Goal: Check status: Check status

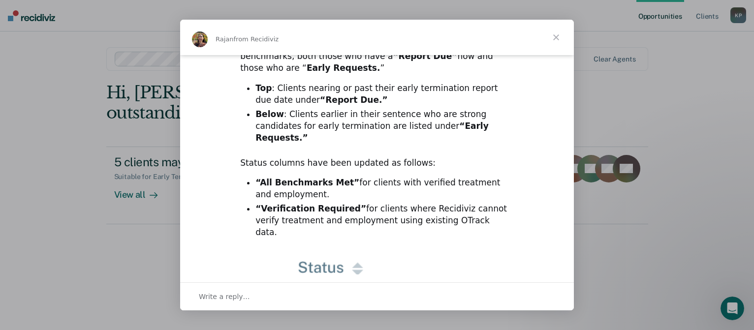
scroll to position [82, 0]
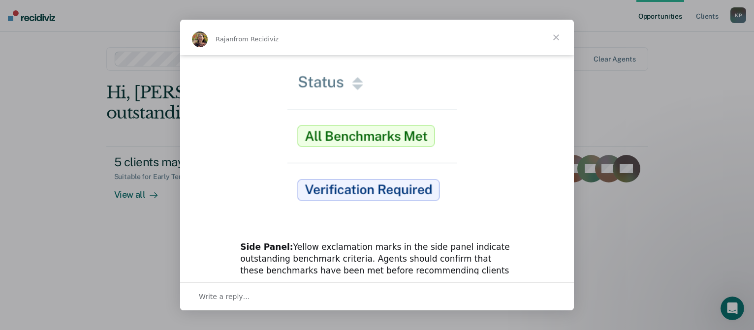
scroll to position [250, 0]
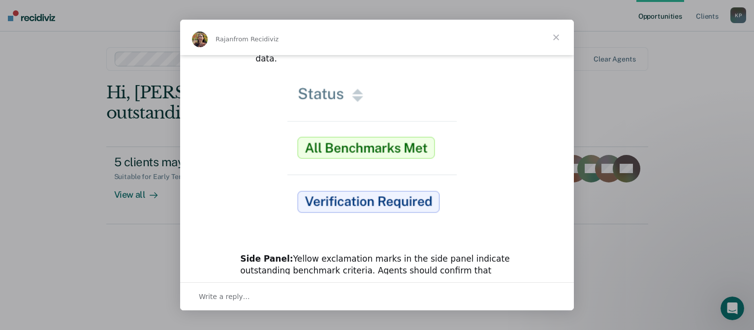
click at [323, 175] on img "Intercom messenger" at bounding box center [376, 157] width 179 height 158
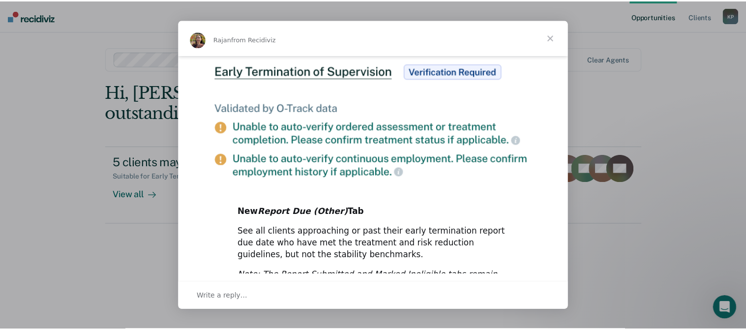
scroll to position [571, 0]
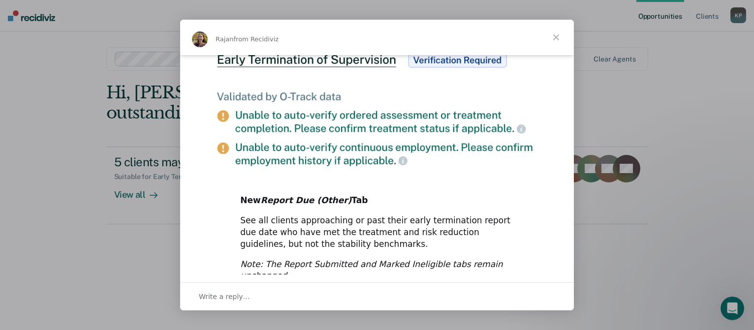
click at [553, 35] on span "Close" at bounding box center [555, 37] width 35 height 35
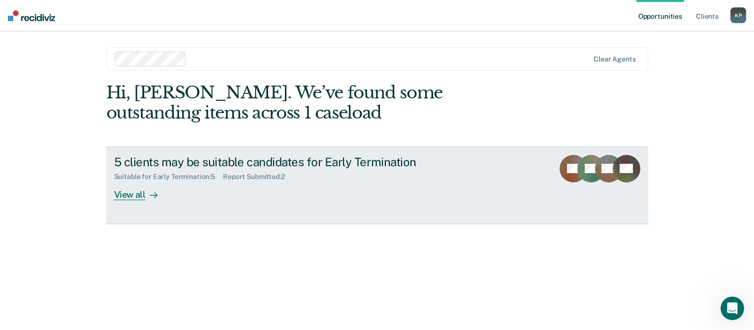
click at [131, 192] on div "View all" at bounding box center [141, 190] width 55 height 19
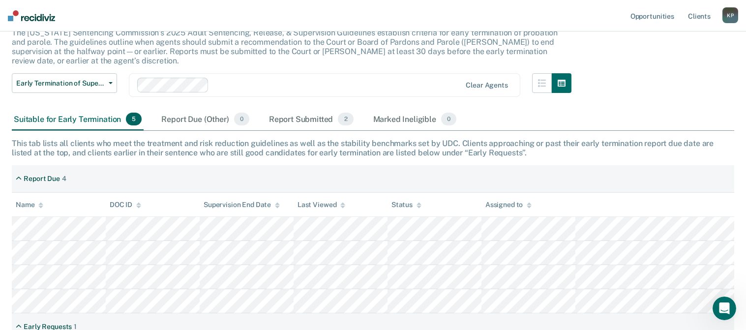
scroll to position [73, 0]
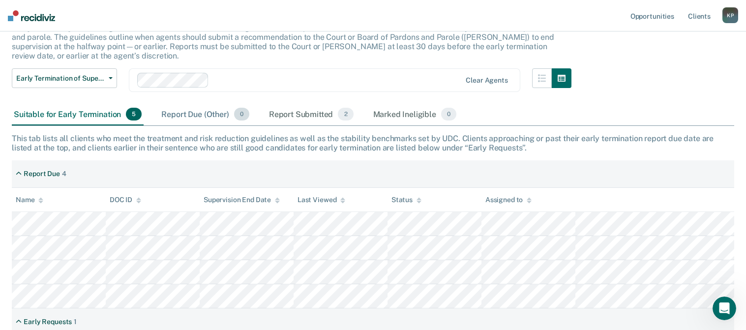
click at [177, 104] on div "Report Due (Other) 0" at bounding box center [205, 115] width 92 height 22
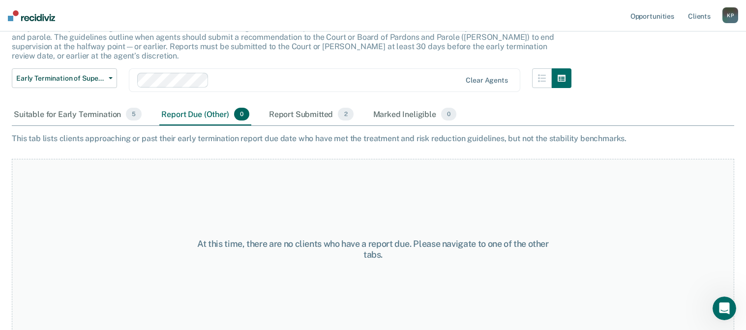
click at [191, 104] on div "Report Due (Other) 0" at bounding box center [205, 115] width 92 height 22
click at [301, 105] on div "Report Submitted 2" at bounding box center [311, 115] width 89 height 22
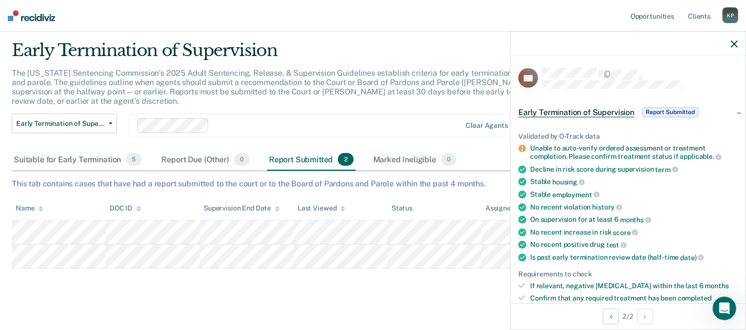
click at [735, 40] on button "button" at bounding box center [734, 43] width 7 height 8
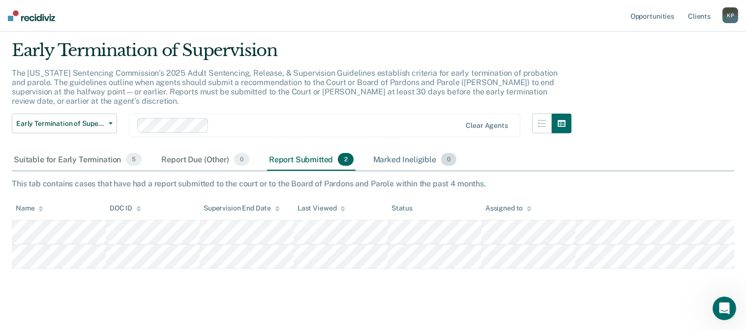
click at [405, 149] on div "Marked Ineligible 0" at bounding box center [415, 160] width 88 height 22
